Goal: Transaction & Acquisition: Purchase product/service

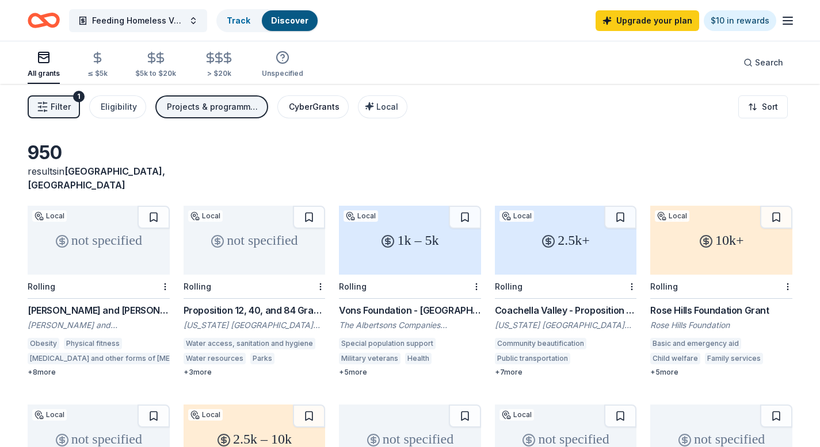
click at [322, 107] on div "CyberGrants" at bounding box center [314, 107] width 51 height 14
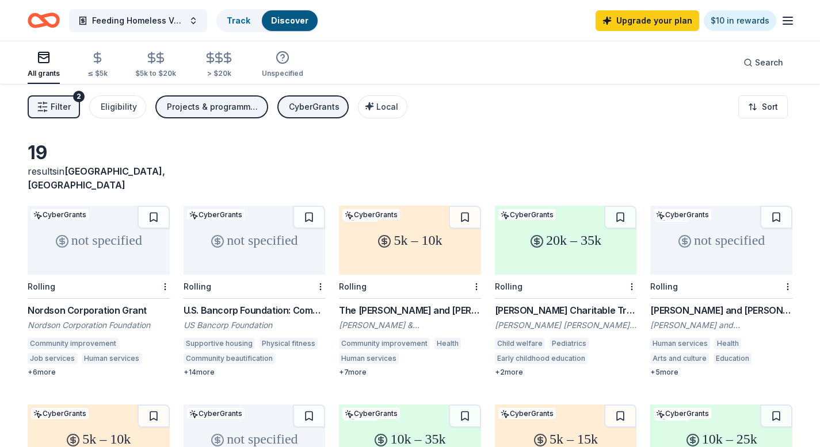
scroll to position [148, 0]
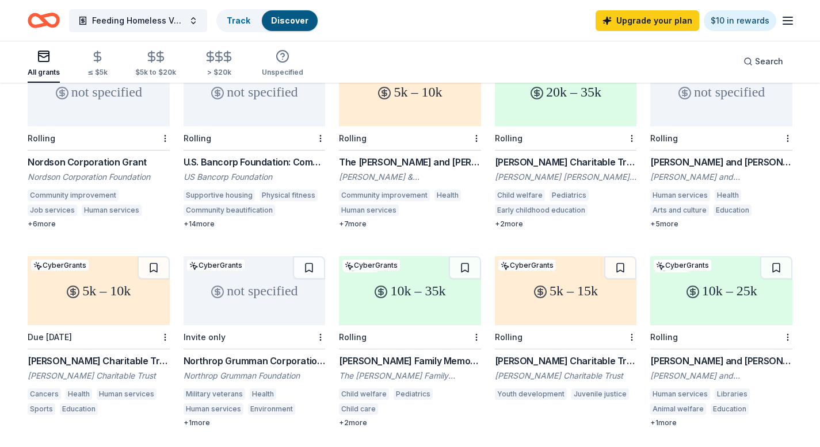
click at [222, 354] on div "Northrop Grumman Corporation Corporate Contributions" at bounding box center [254, 361] width 142 height 14
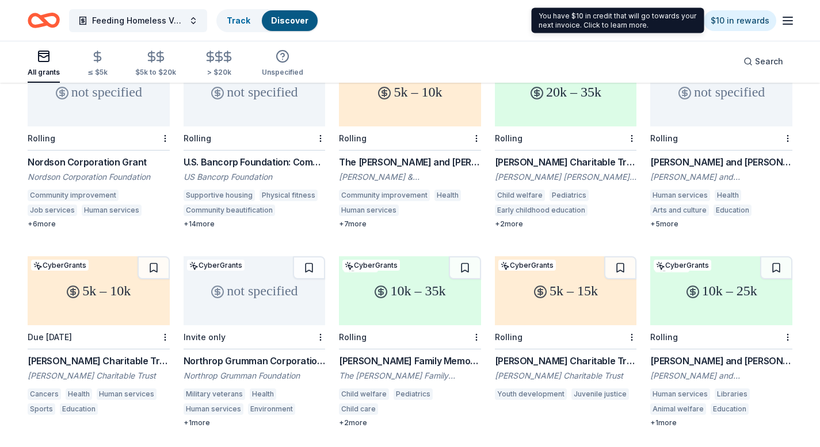
scroll to position [0, 0]
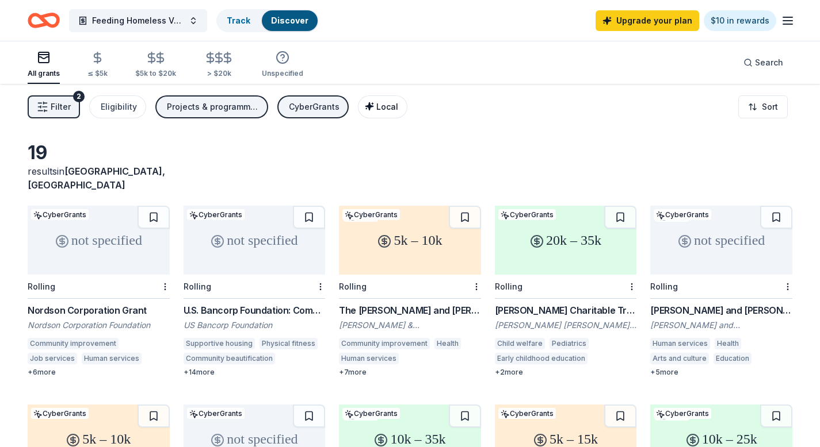
click at [376, 108] on span "Local" at bounding box center [387, 107] width 22 height 10
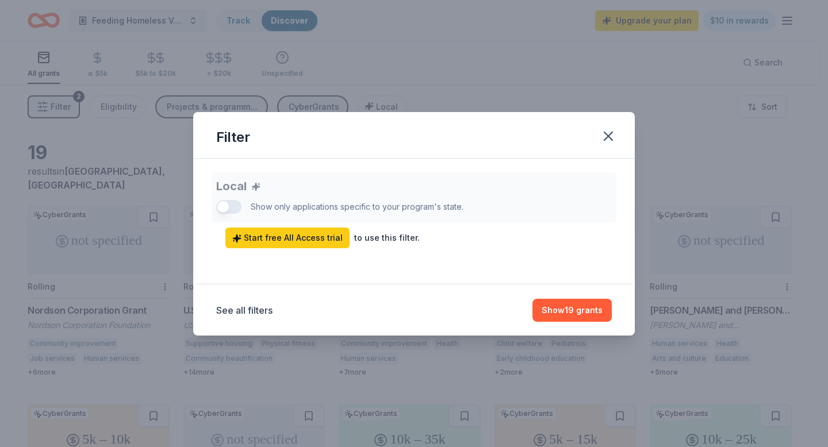
click at [227, 204] on div "Local Show only applications specific to your program's state. Start free All A…" at bounding box center [414, 211] width 396 height 76
click at [227, 209] on div "Local Show only applications specific to your program's state. Start free All A…" at bounding box center [414, 211] width 396 height 76
click at [293, 238] on span "Start free All Access trial" at bounding box center [287, 238] width 110 height 14
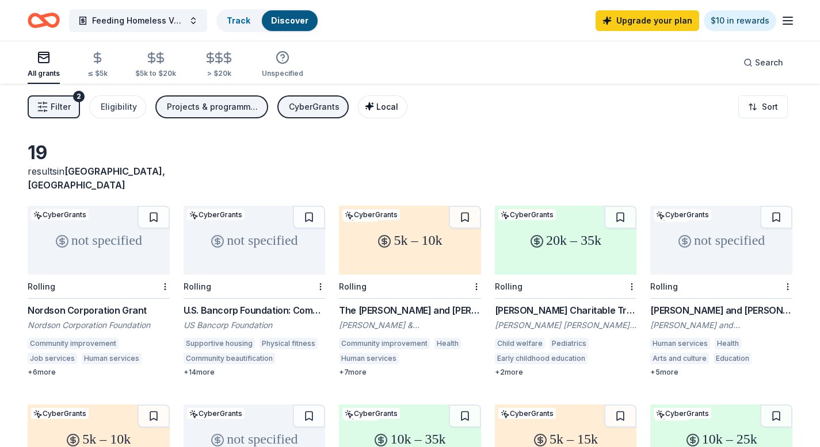
click at [378, 111] on span "Local" at bounding box center [387, 107] width 22 height 10
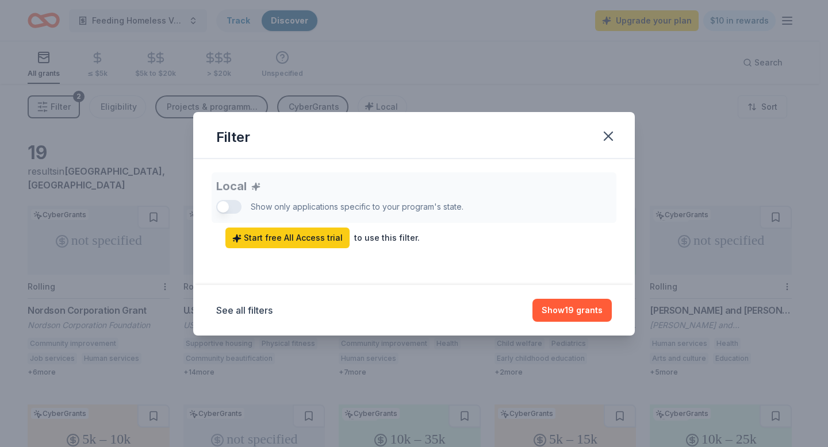
click at [227, 206] on div "Local Show only applications specific to your program's state. Start free All A…" at bounding box center [414, 211] width 396 height 76
click at [223, 205] on div "Local Show only applications specific to your program's state. Start free All A…" at bounding box center [414, 211] width 396 height 76
click at [569, 308] on button "Show 19 grants" at bounding box center [572, 310] width 79 height 23
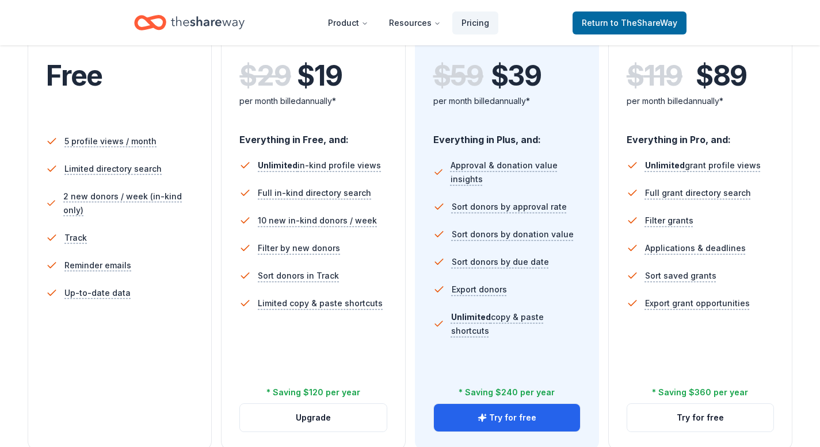
scroll to position [267, 0]
click at [705, 423] on button "Try for free" at bounding box center [700, 418] width 146 height 28
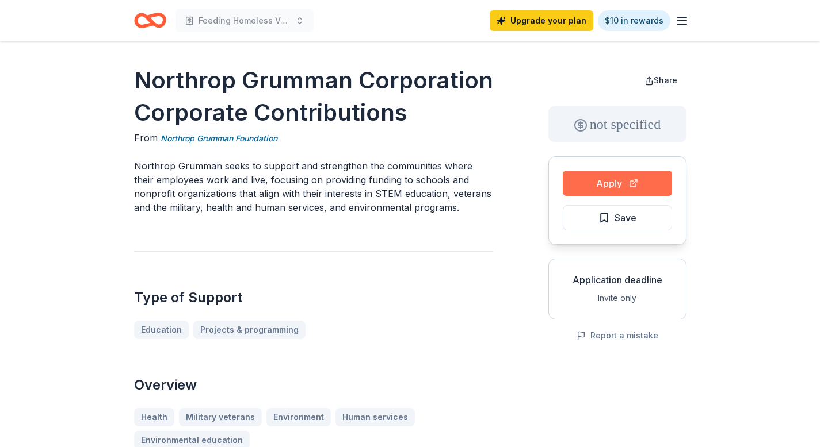
click at [604, 186] on button "Apply" at bounding box center [616, 183] width 109 height 25
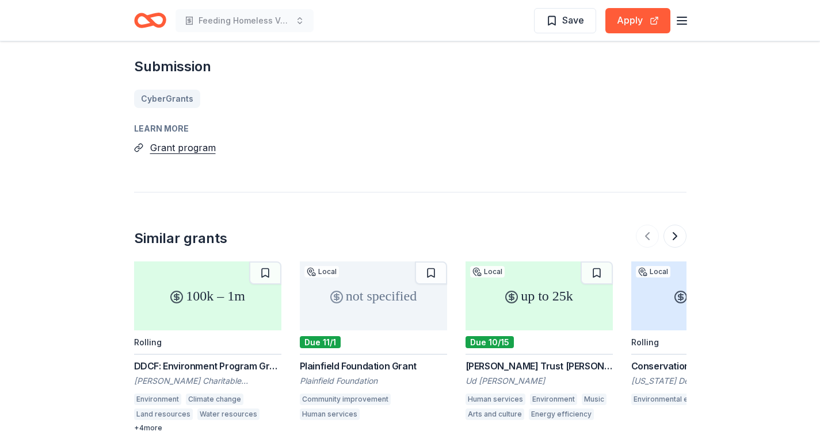
scroll to position [1296, 0]
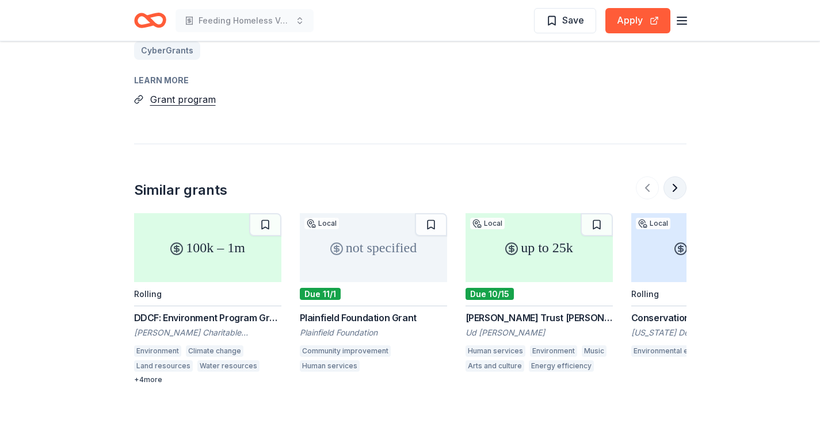
click at [669, 186] on button at bounding box center [674, 188] width 23 height 23
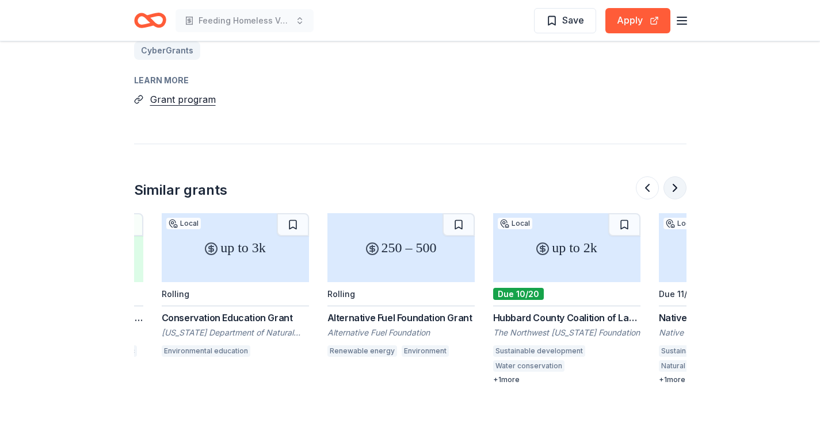
scroll to position [0, 497]
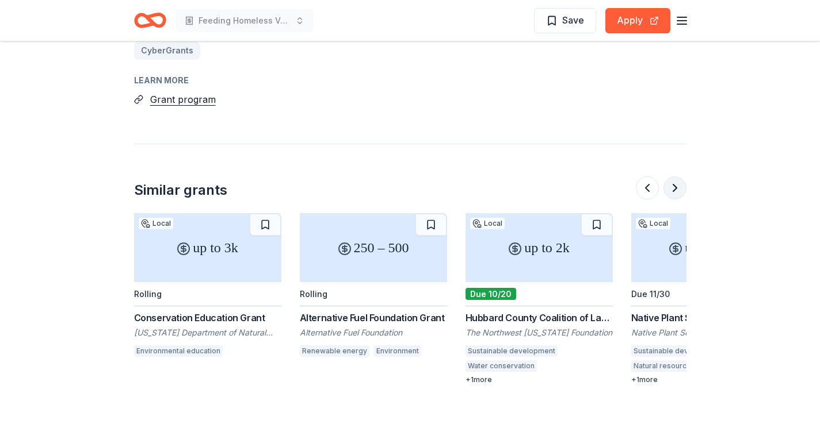
click at [669, 186] on button at bounding box center [674, 188] width 23 height 23
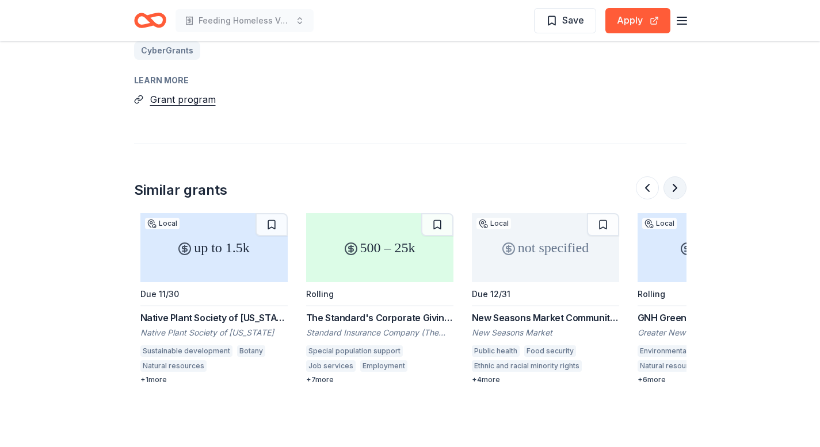
scroll to position [0, 994]
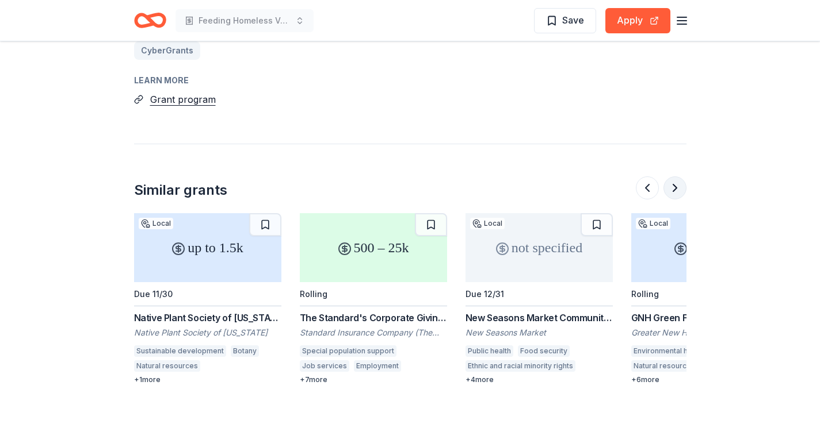
click at [669, 186] on button at bounding box center [674, 188] width 23 height 23
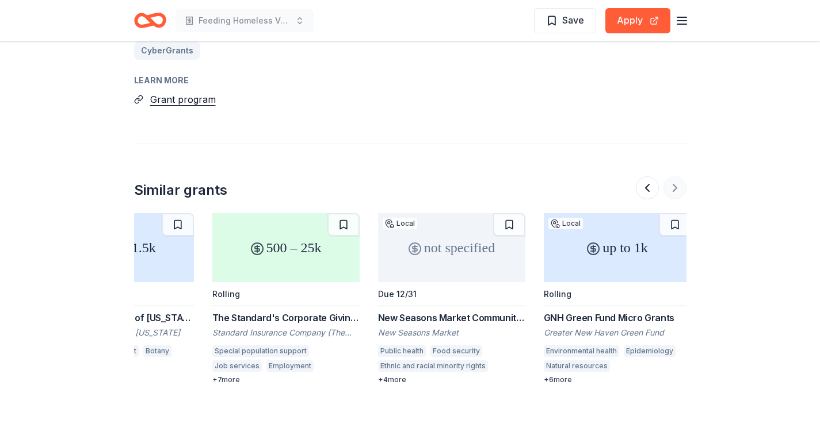
scroll to position [0, 1086]
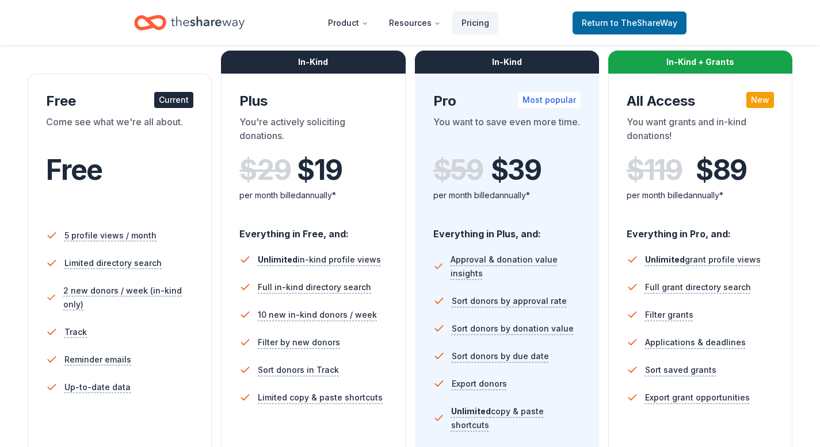
scroll to position [312, 0]
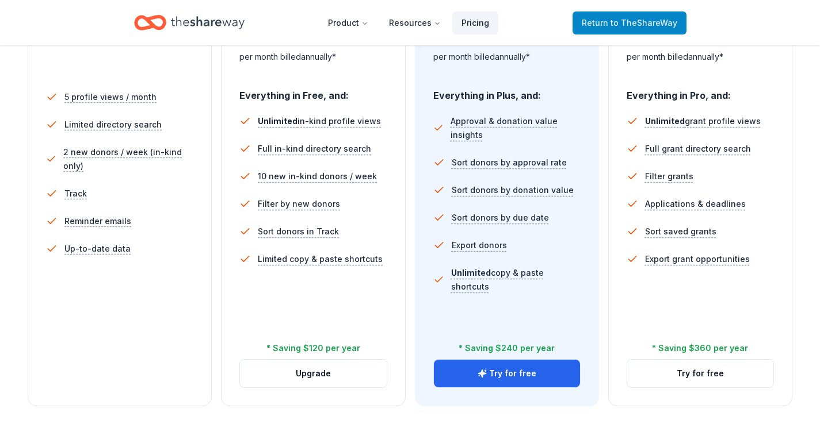
click at [608, 25] on span "Return to TheShareWay" at bounding box center [628, 23] width 95 height 14
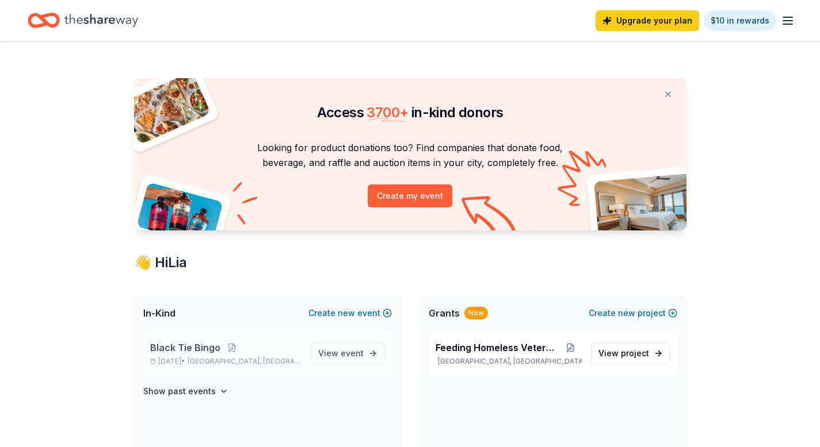
click at [182, 351] on span "Black Tie Bingo" at bounding box center [185, 348] width 70 height 14
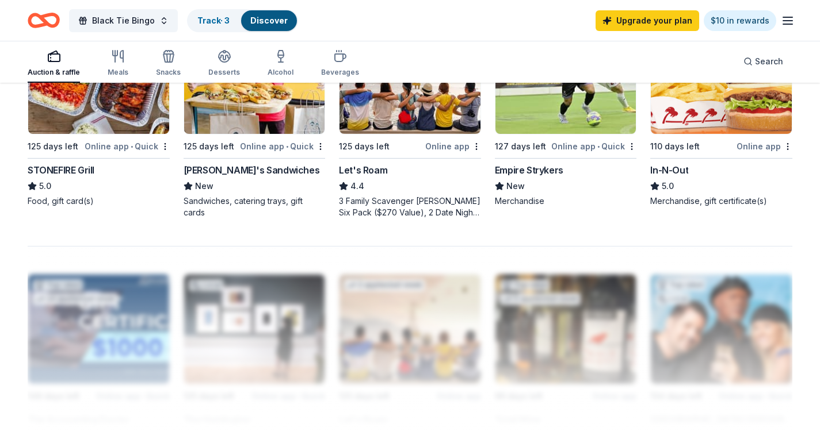
scroll to position [465, 0]
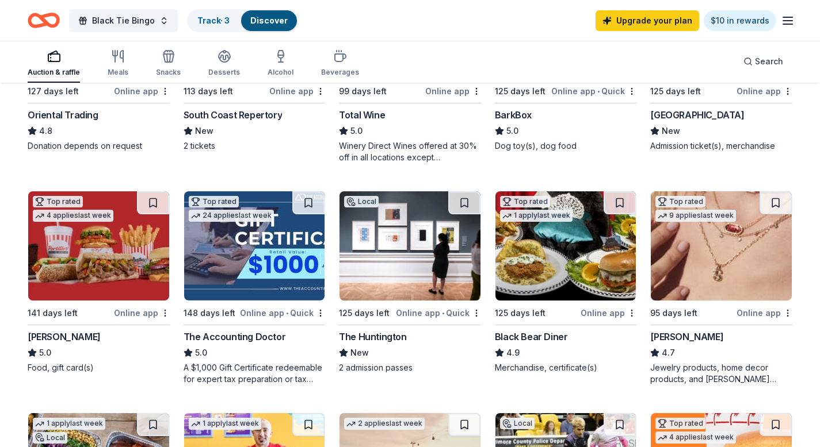
click at [225, 330] on div "The Accounting Doctor" at bounding box center [234, 337] width 102 height 14
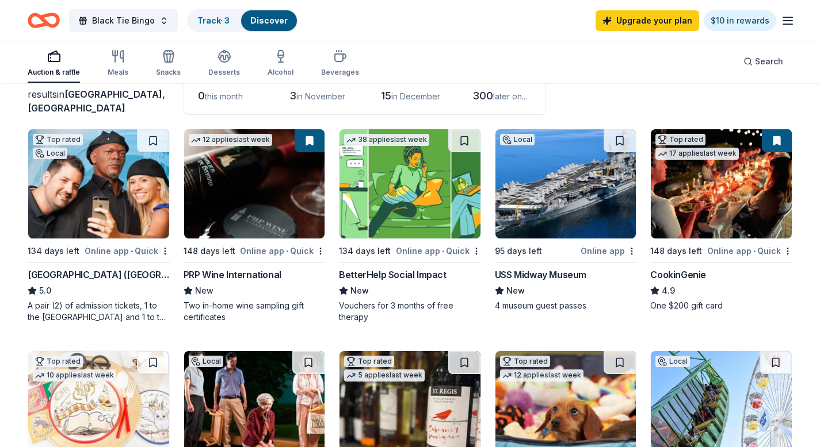
scroll to position [0, 0]
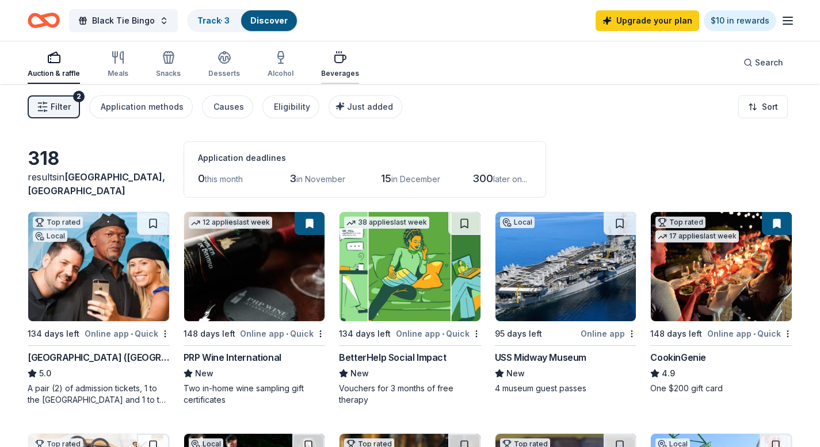
click at [334, 53] on icon "button" at bounding box center [340, 58] width 14 height 14
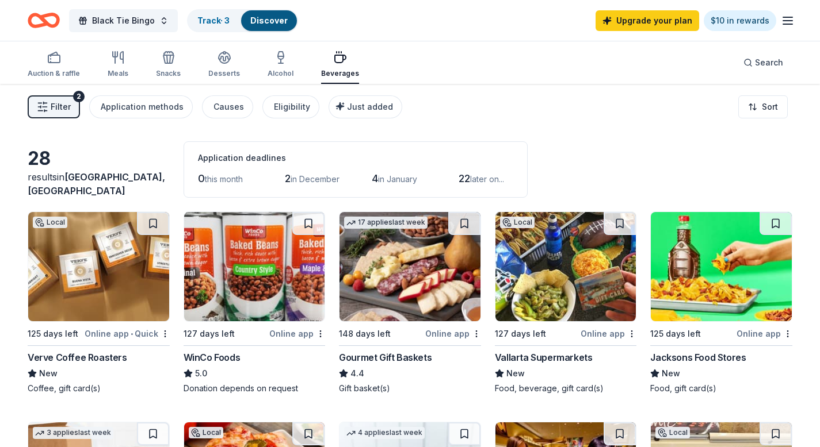
click at [531, 358] on div "Vallarta Supermarkets" at bounding box center [544, 358] width 98 height 14
